Goal: Task Accomplishment & Management: Use online tool/utility

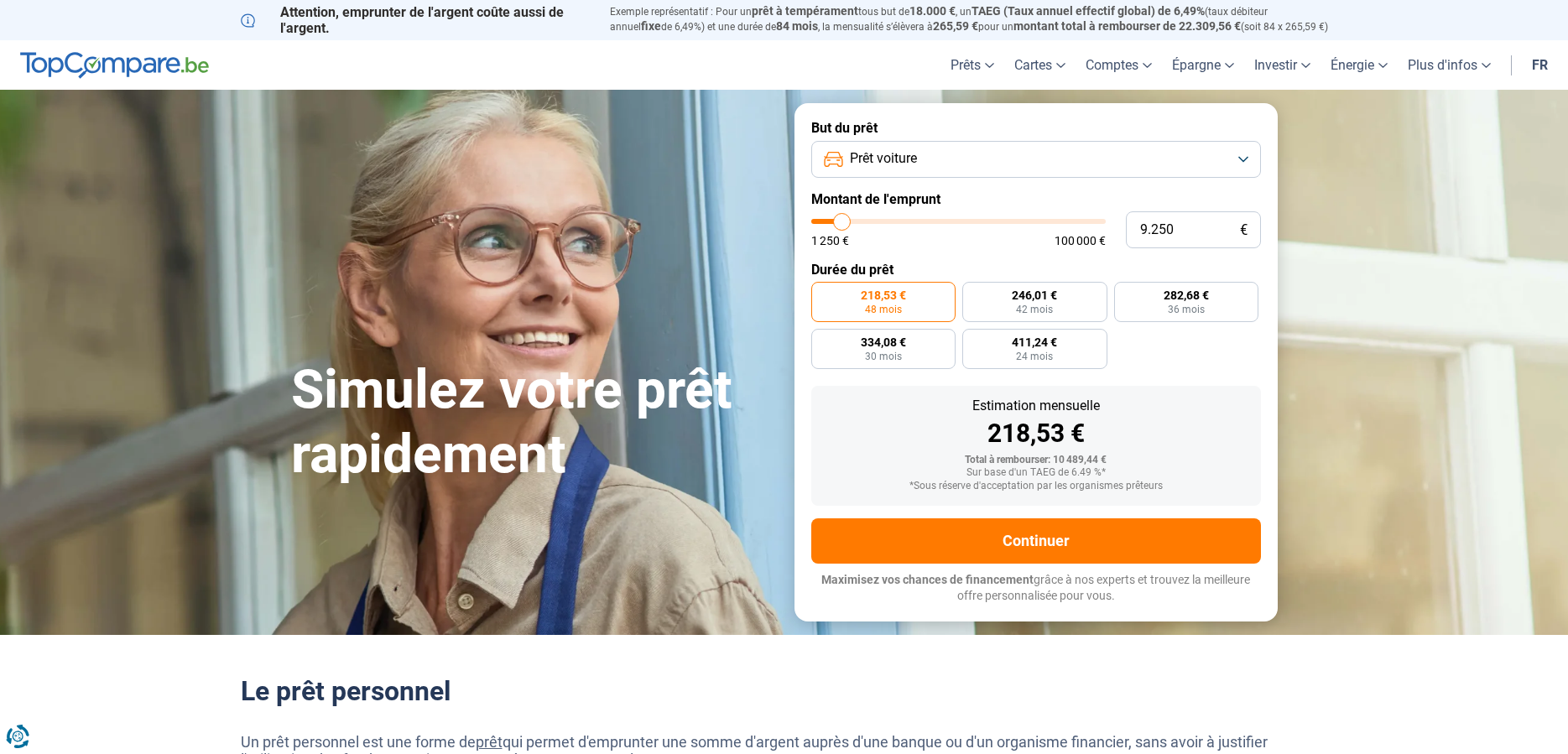
type input "1"
type input "1250"
type input "12"
type input "1250"
type input "120"
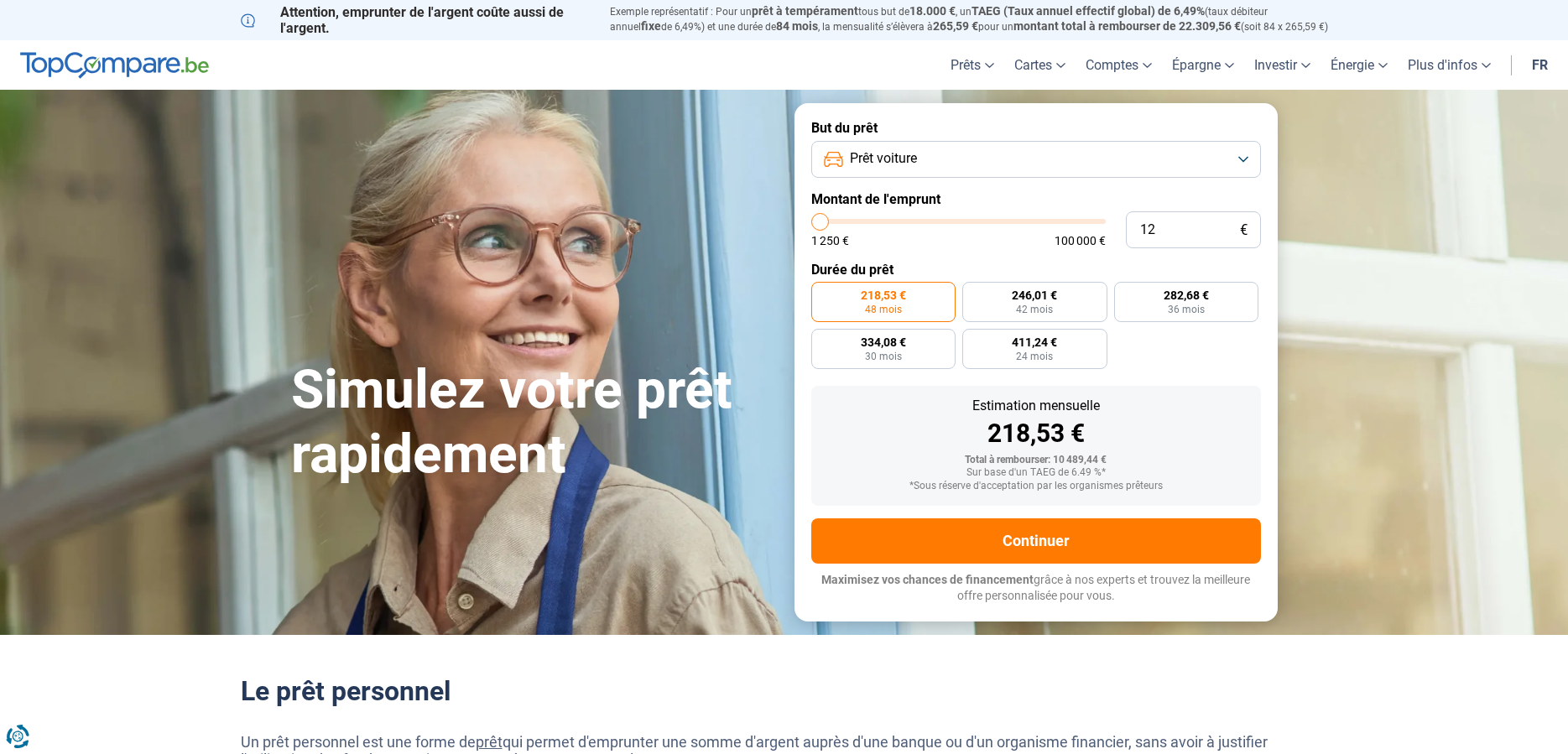
type input "1250"
type input "1.200"
type input "1250"
type input "12.000"
type input "12000"
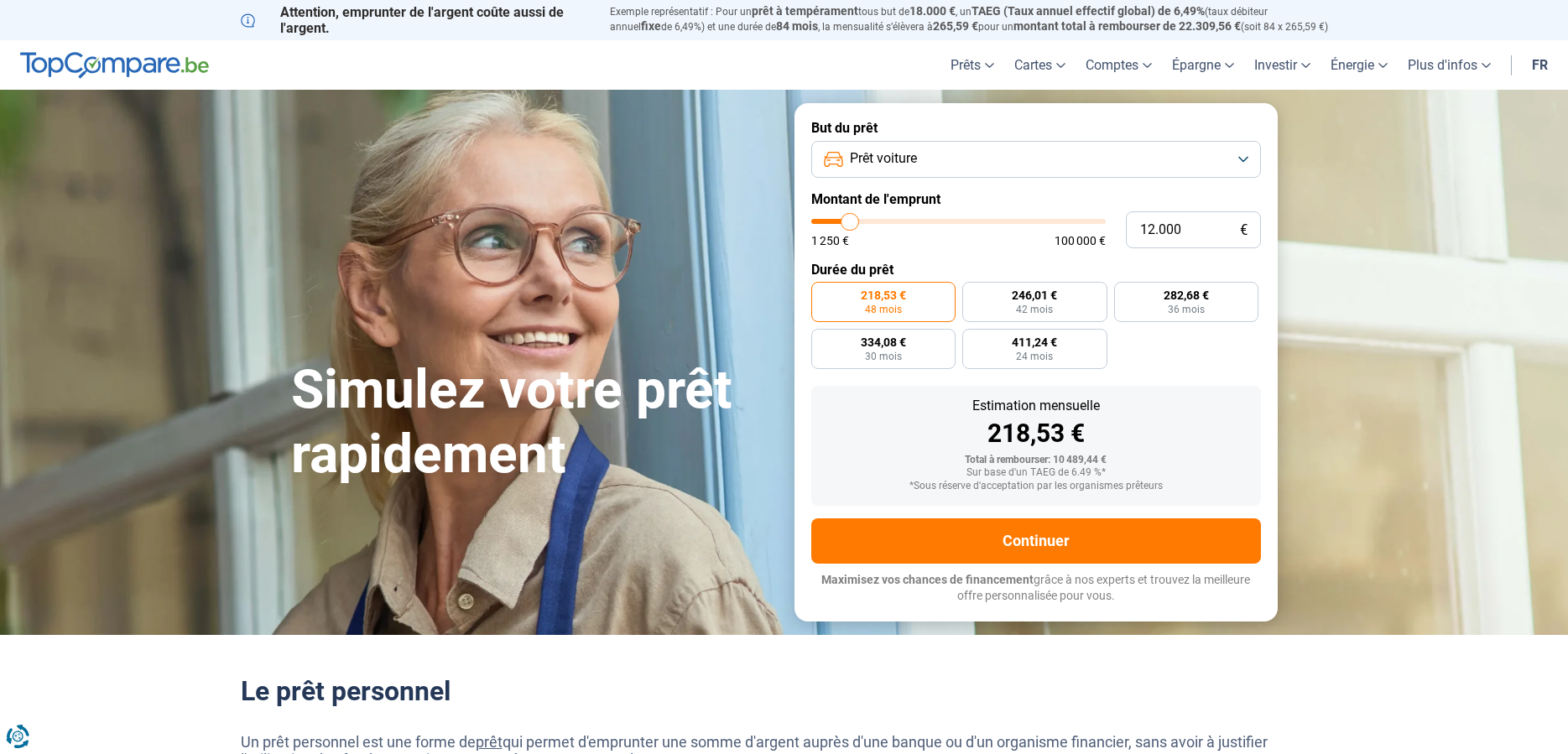
type input "12.000"
radio input "false"
click at [1392, 265] on section "Simulez votre prêt rapidement Simulez votre prêt rapidement But du prêt Prêt vo…" at bounding box center [784, 361] width 1568 height 544
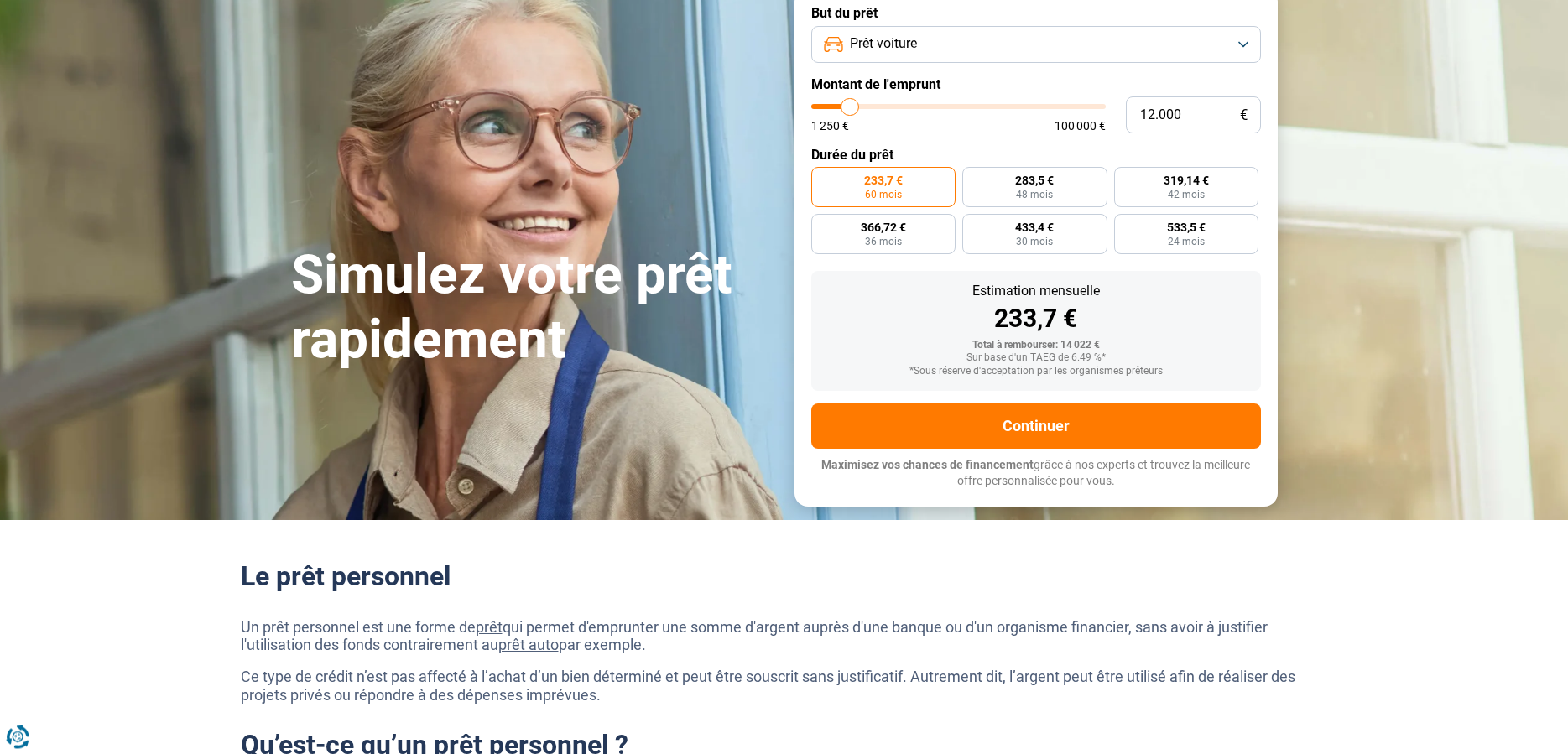
scroll to position [86, 0]
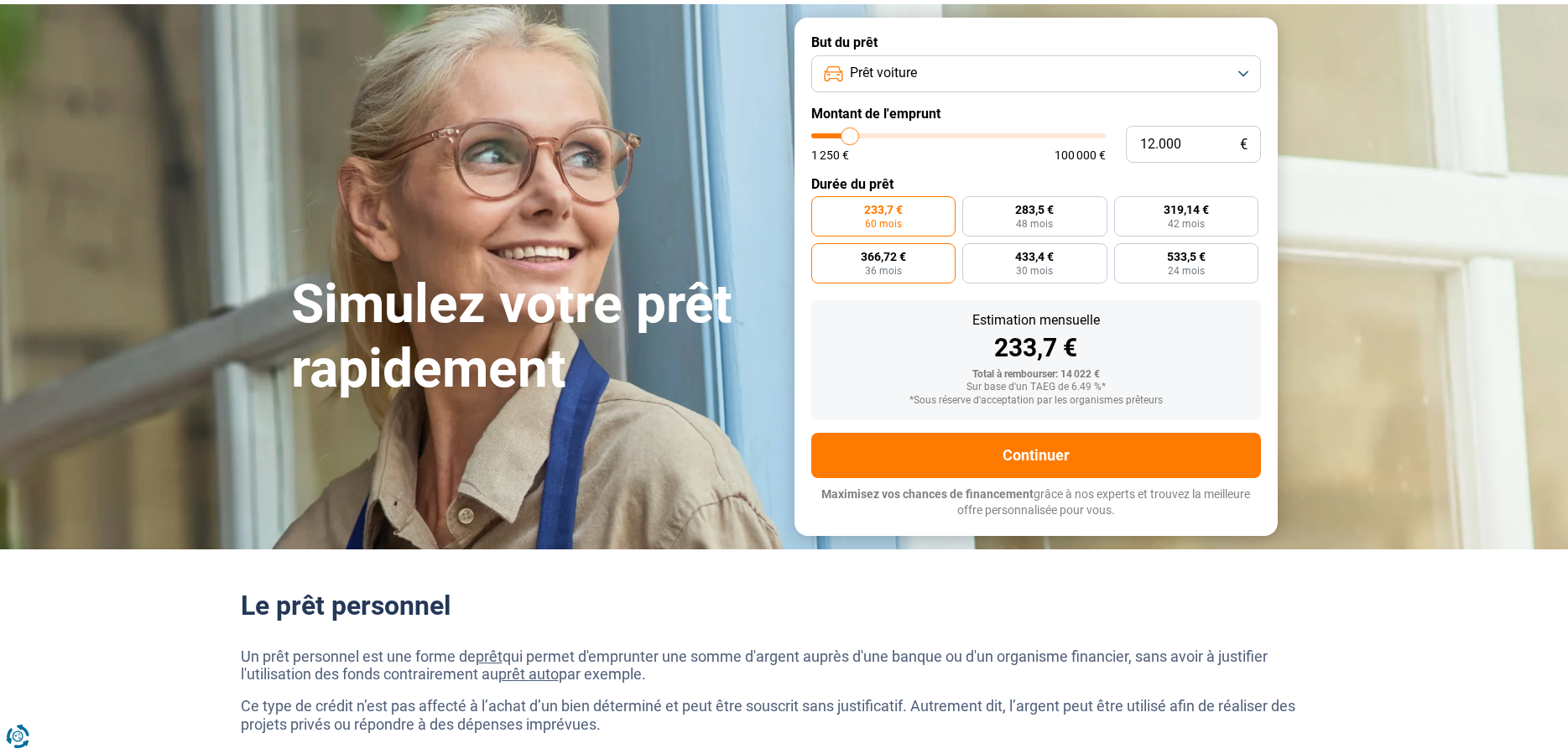
click at [924, 263] on label "366,72 € 36 mois" at bounding box center [884, 263] width 145 height 41
click at [822, 254] on input "366,72 € 36 mois" at bounding box center [817, 249] width 11 height 11
radio input "true"
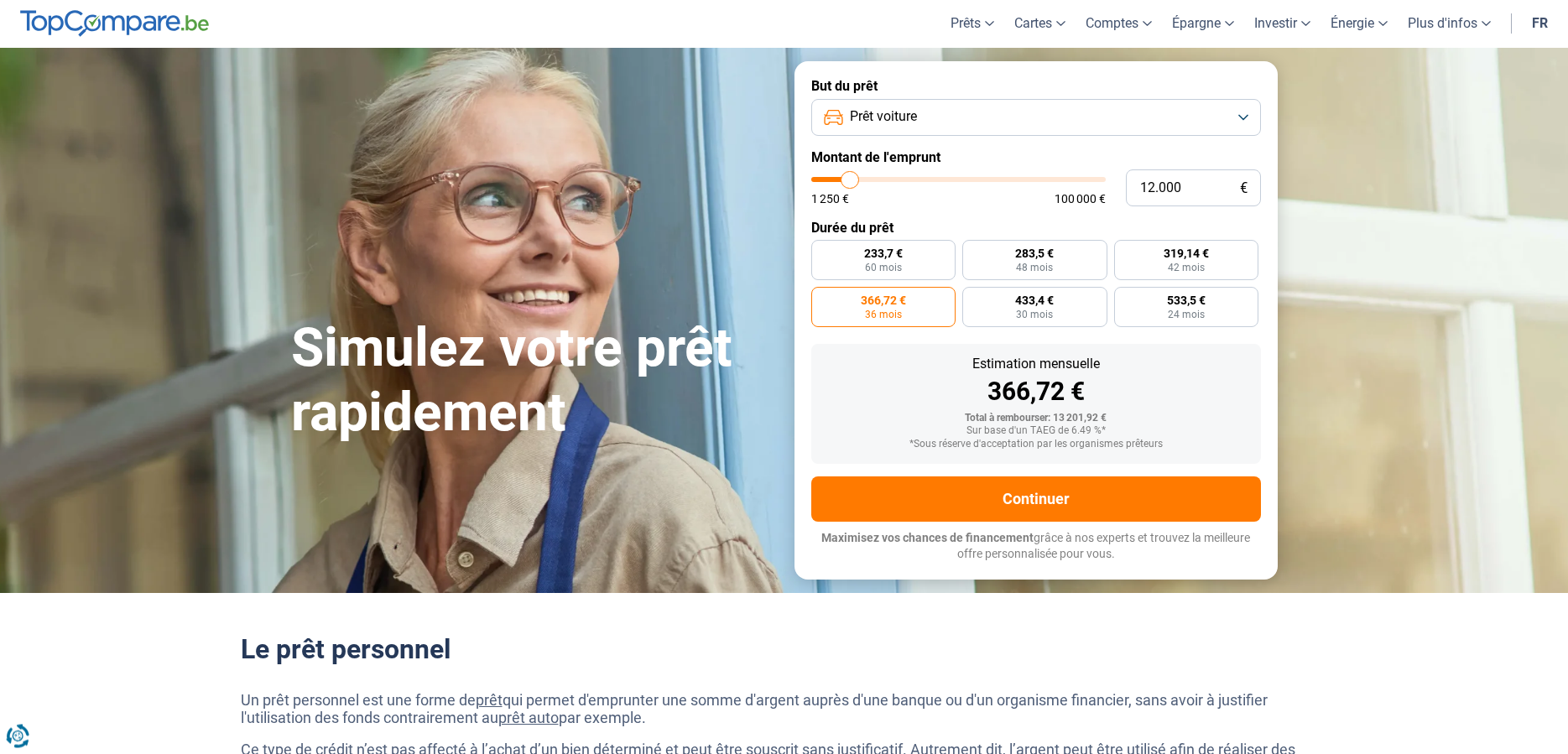
scroll to position [11, 0]
